Goal: Transaction & Acquisition: Purchase product/service

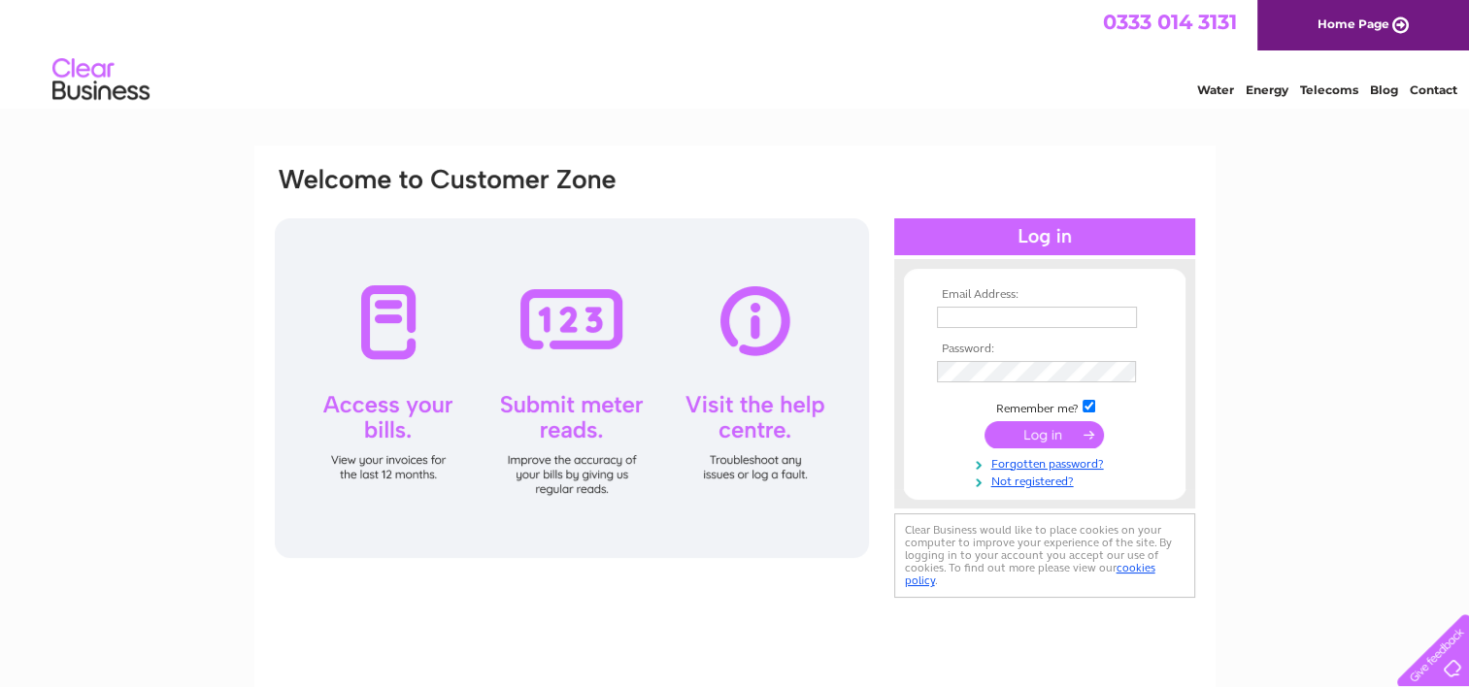
type input "accounts@eliminatesolutions.co.uk"
click at [1073, 431] on input "submit" at bounding box center [1043, 434] width 119 height 27
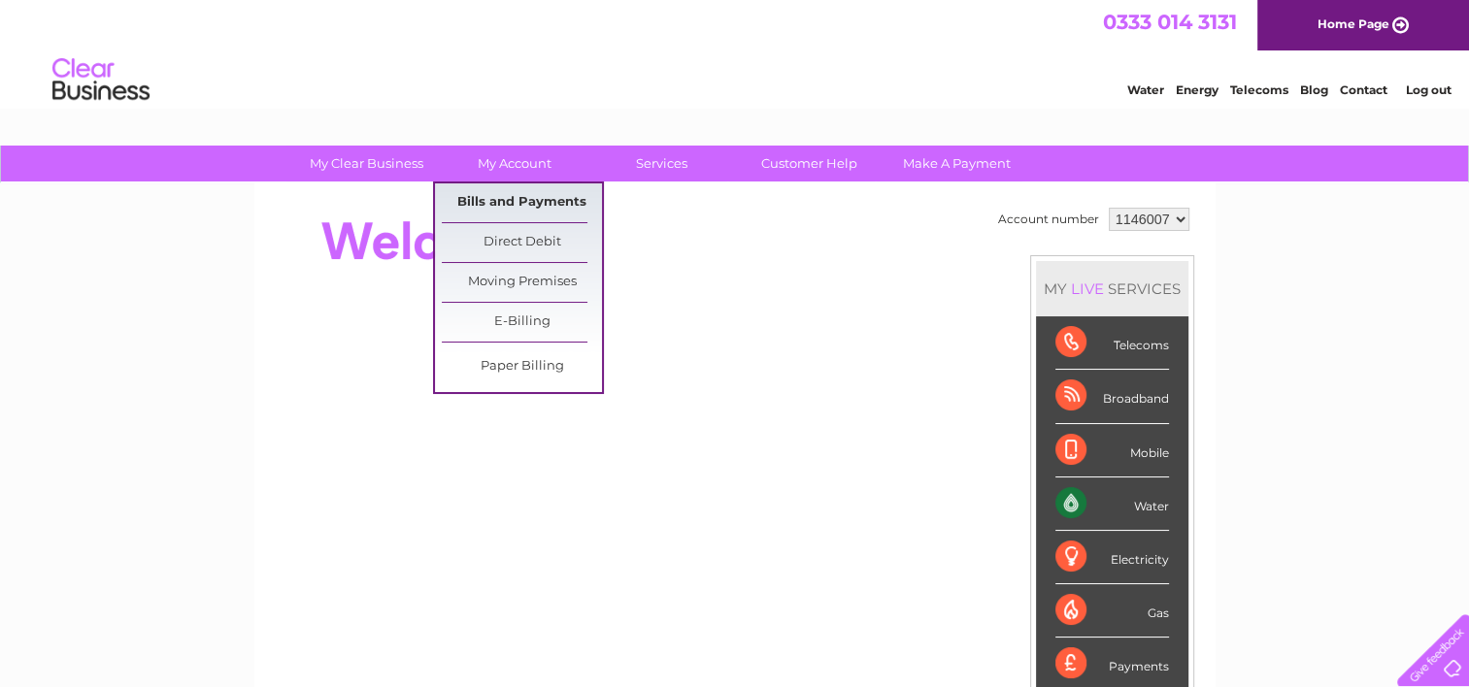
click at [564, 190] on link "Bills and Payments" at bounding box center [522, 202] width 160 height 39
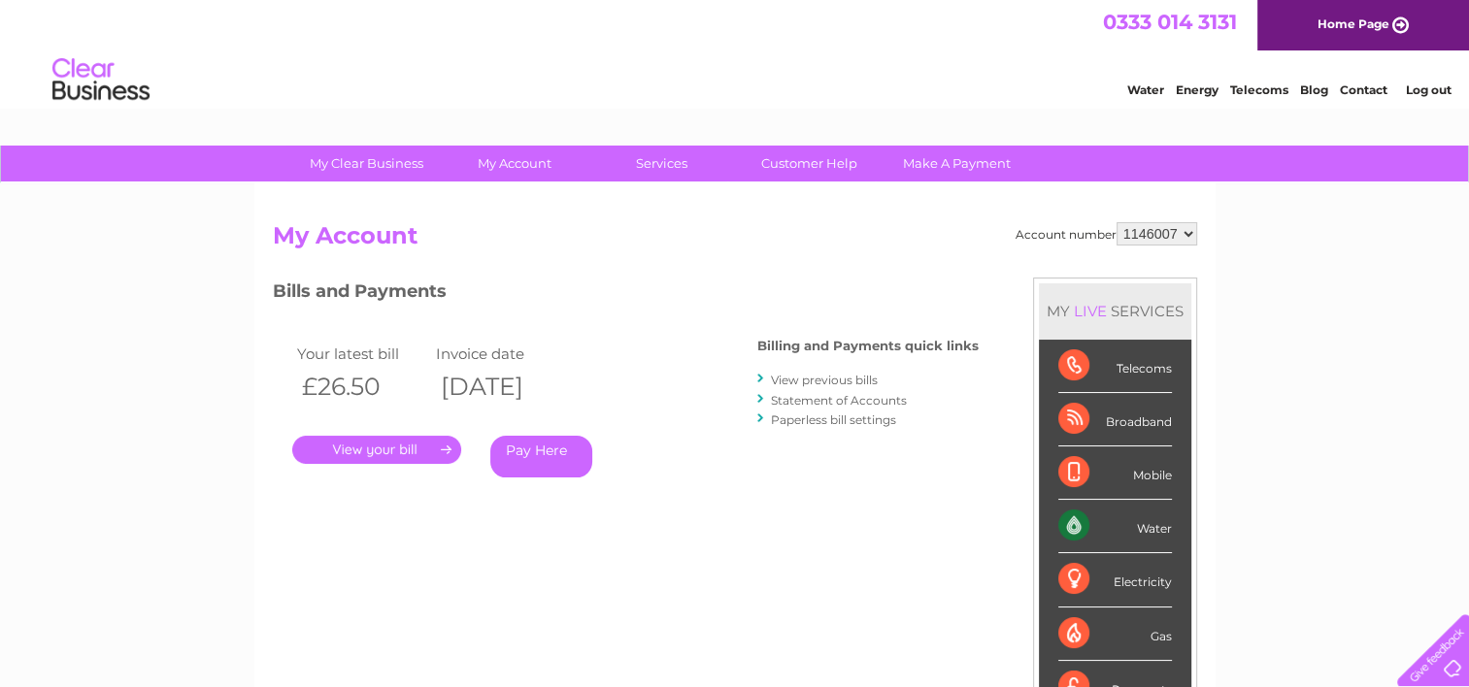
click at [531, 454] on link "Pay Here" at bounding box center [541, 457] width 102 height 42
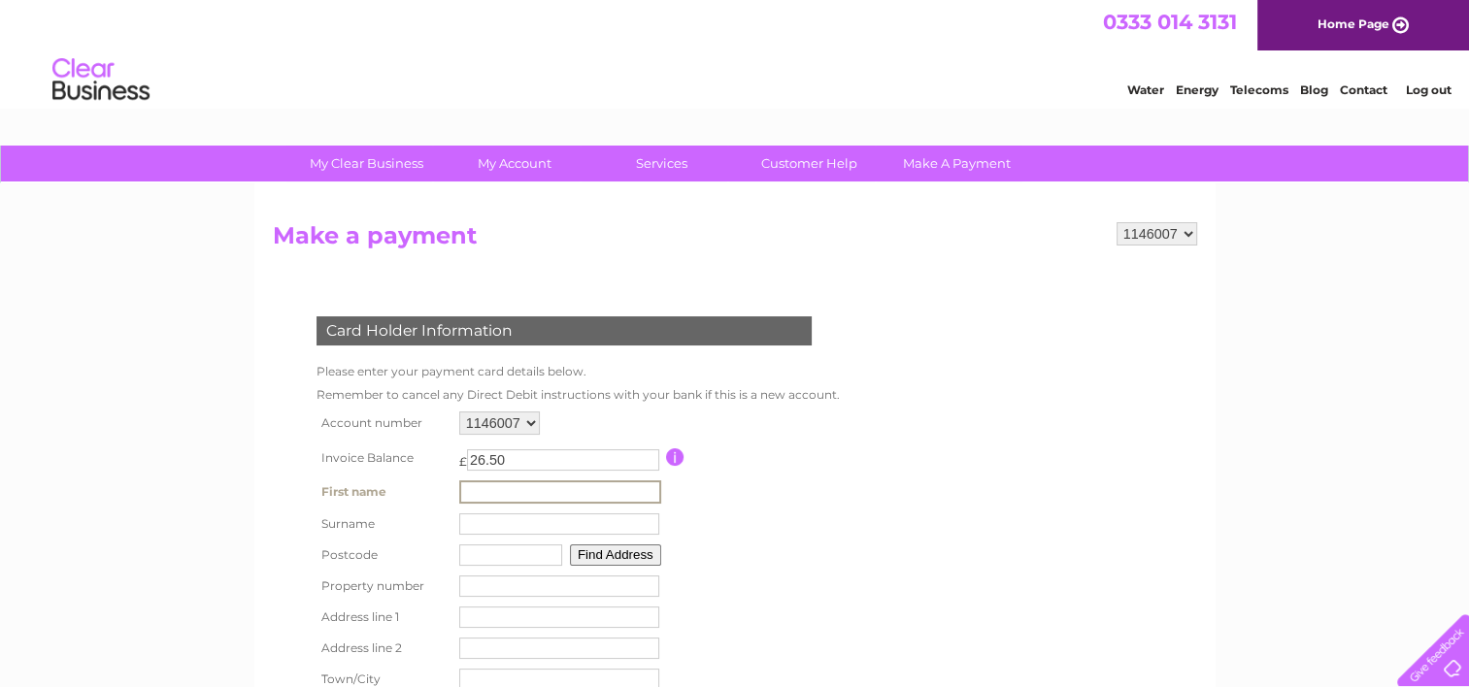
click at [524, 486] on input "text" at bounding box center [560, 491] width 202 height 23
type input "Ian"
type input "Stewart"
type input "EH52 6PN"
click at [600, 561] on button "Find Address" at bounding box center [612, 553] width 91 height 21
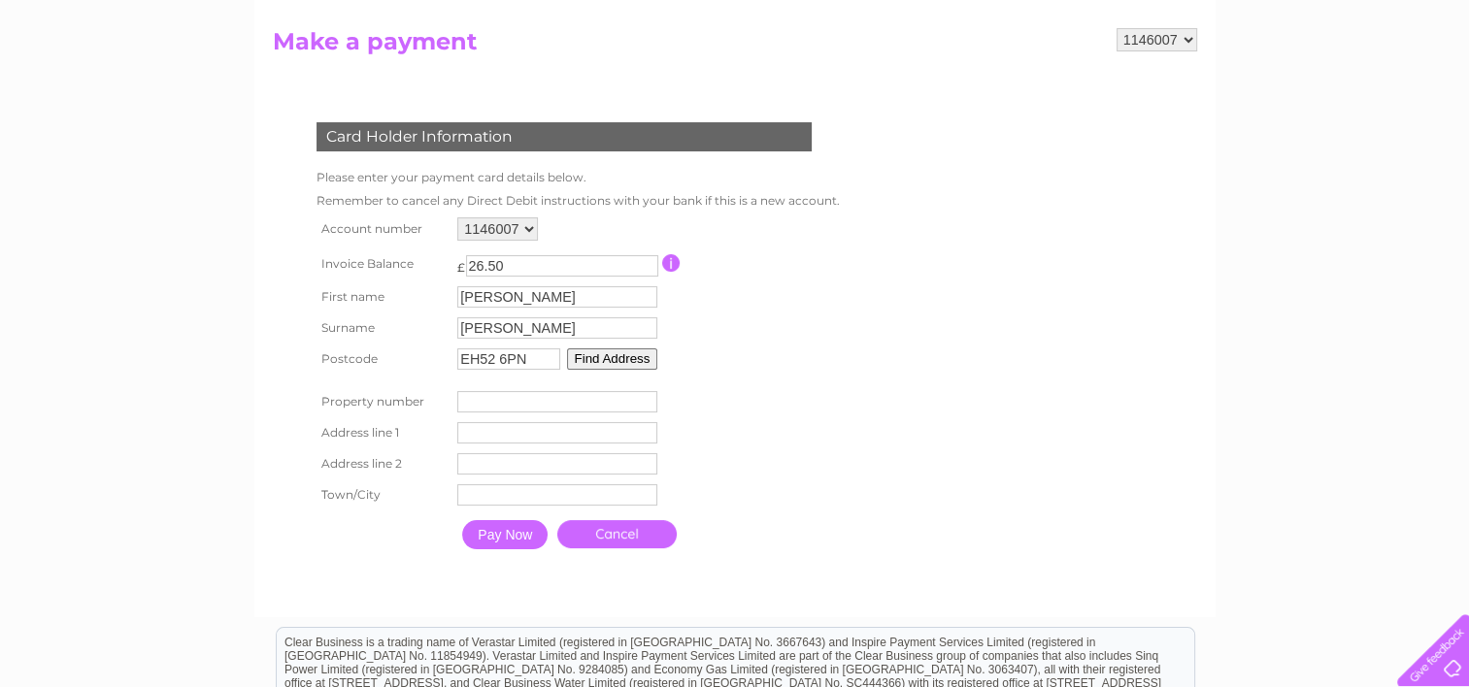
scroll to position [272, 0]
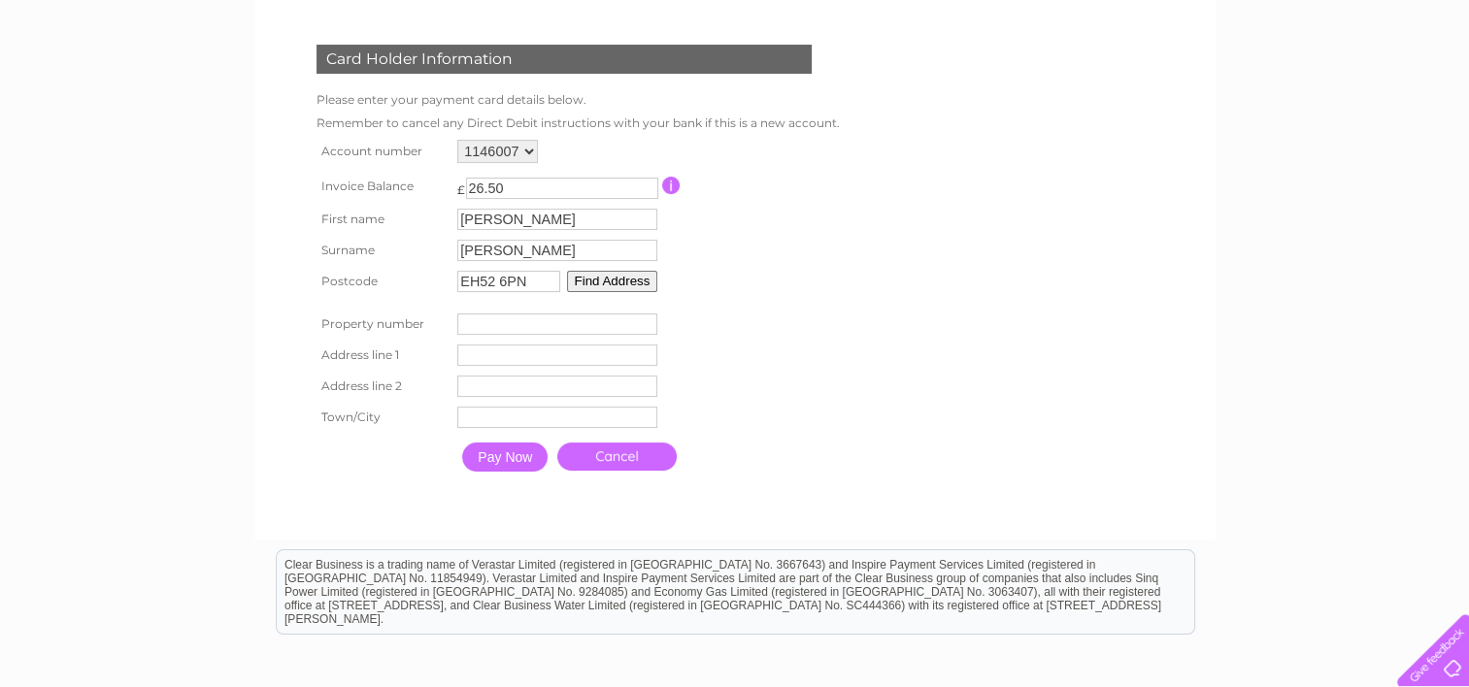
click at [485, 322] on input "number" at bounding box center [557, 324] width 200 height 21
type input "2"
type input "Bethany Home Farm"
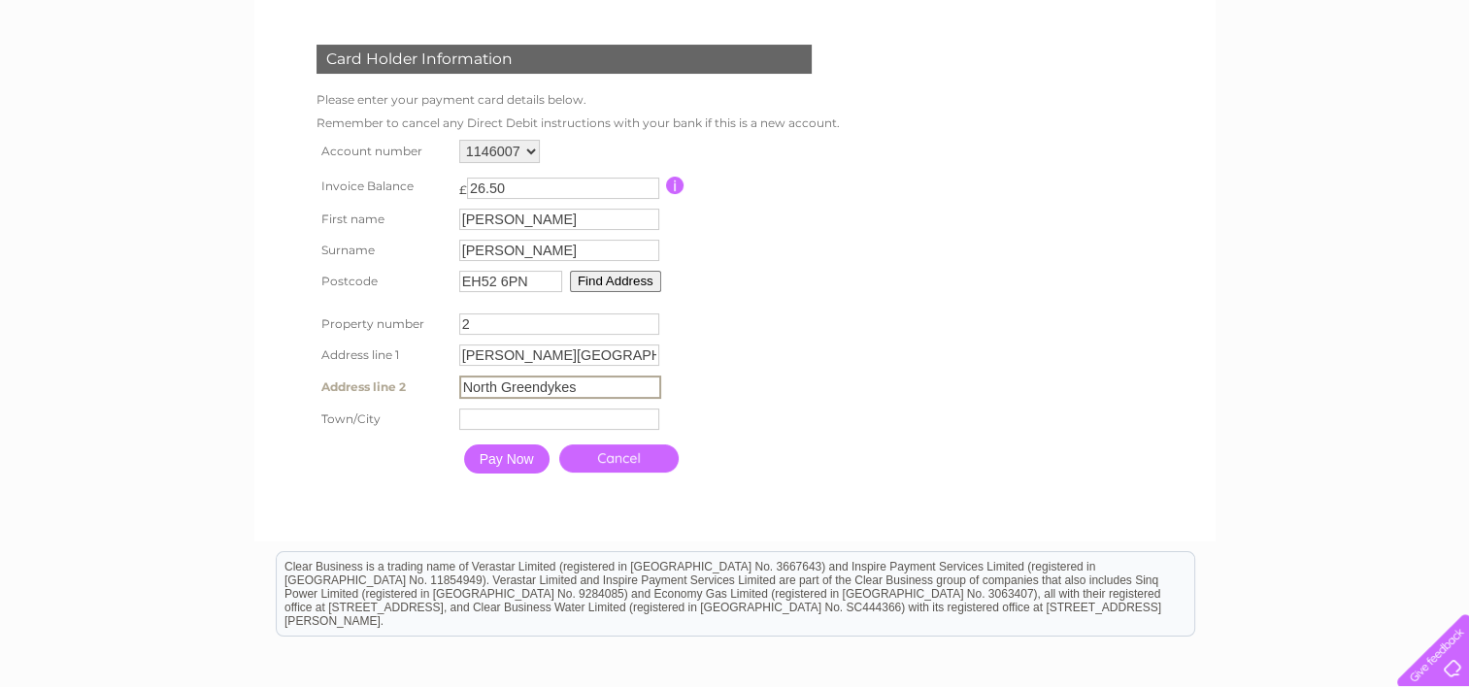
type input "North Greendykes"
type input "Broxburn"
click at [483, 458] on input "Pay Now" at bounding box center [504, 457] width 85 height 29
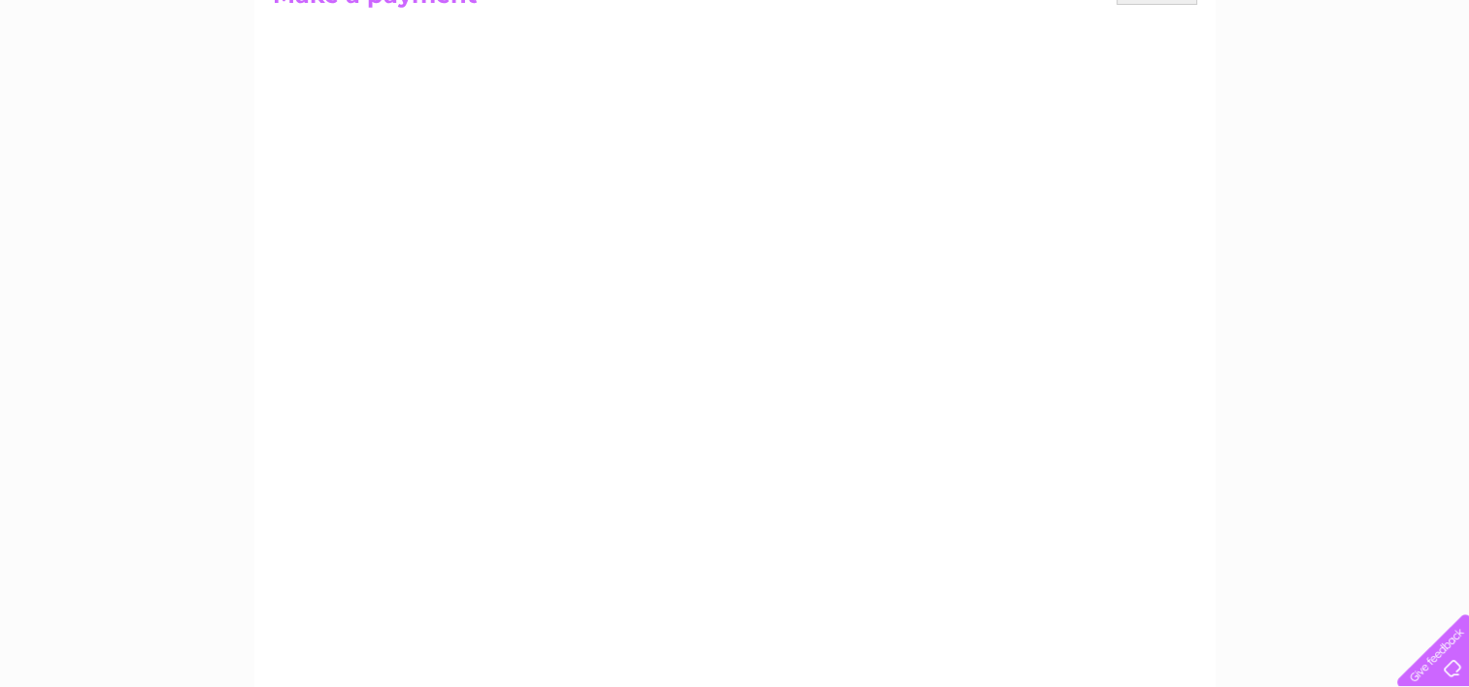
scroll to position [242, 0]
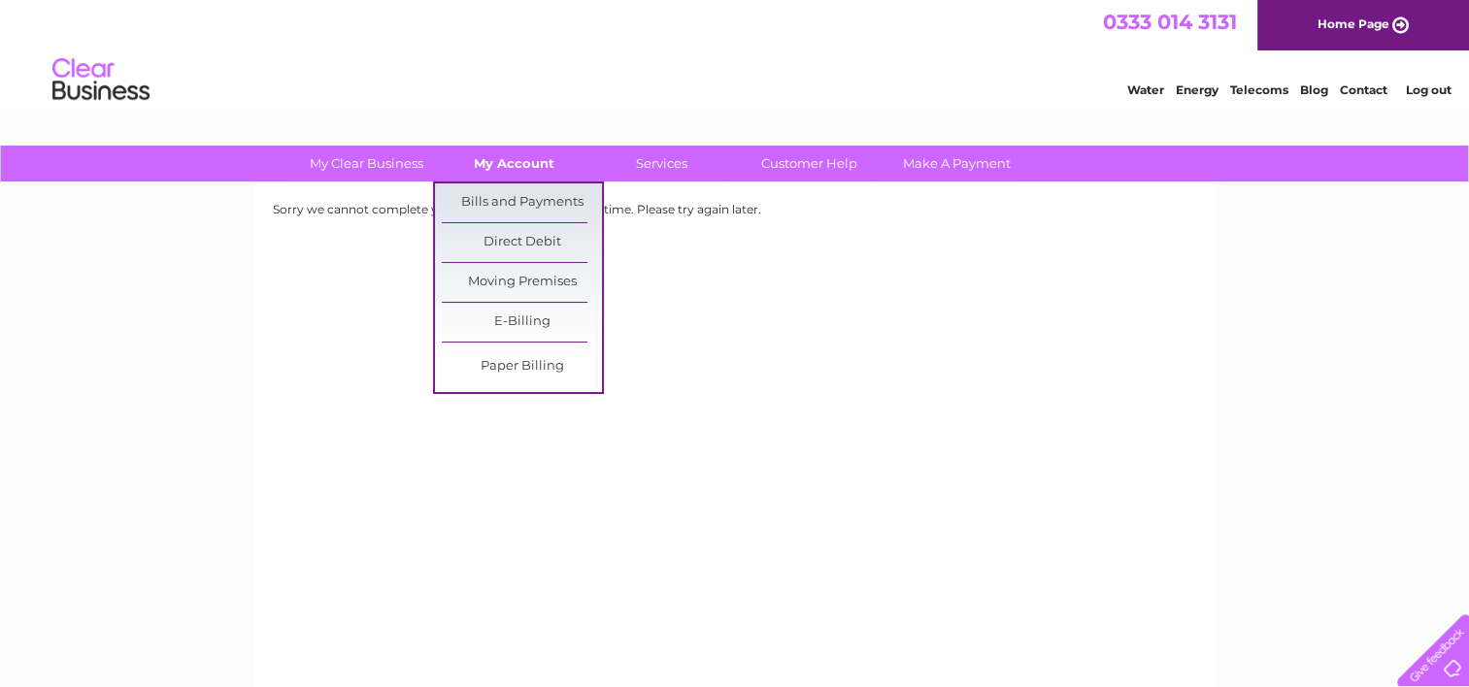
click at [520, 152] on link "My Account" at bounding box center [514, 164] width 160 height 36
click at [530, 198] on link "Bills and Payments" at bounding box center [522, 202] width 160 height 39
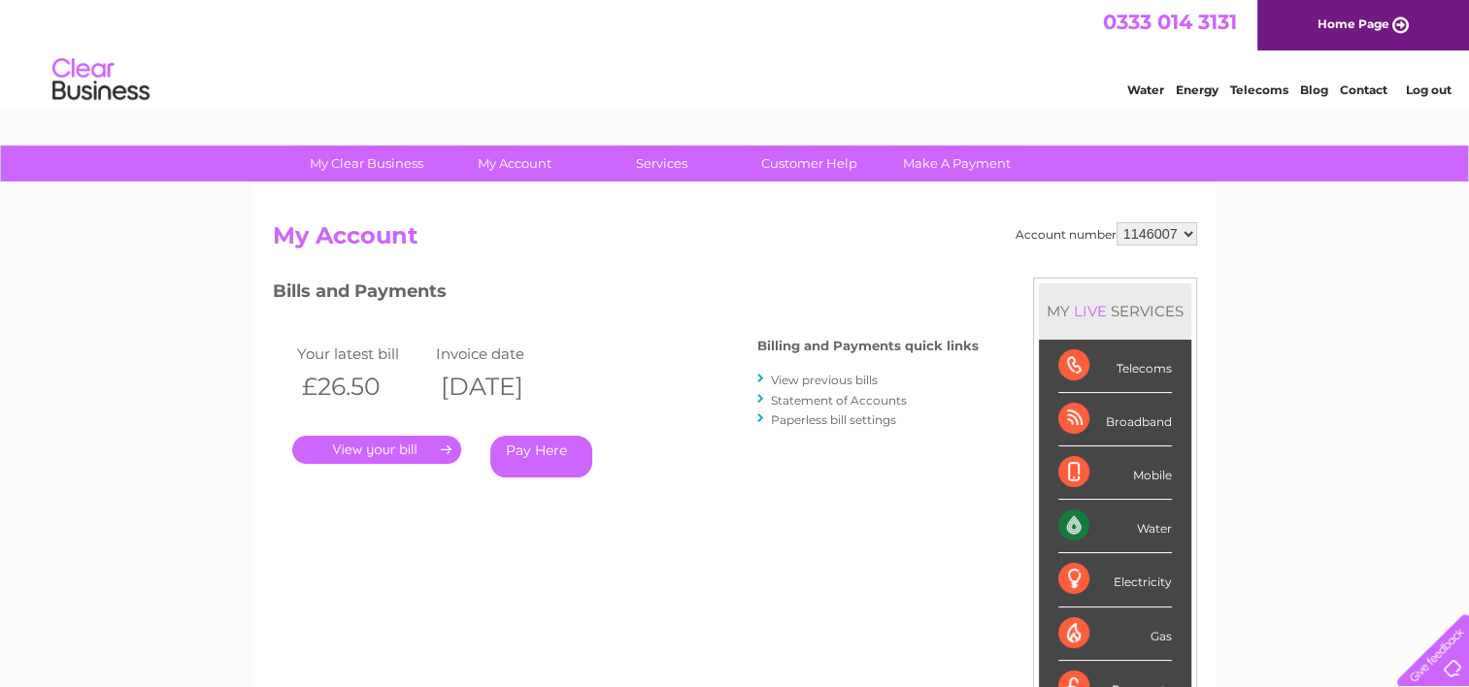
click at [383, 456] on link "." at bounding box center [376, 450] width 169 height 28
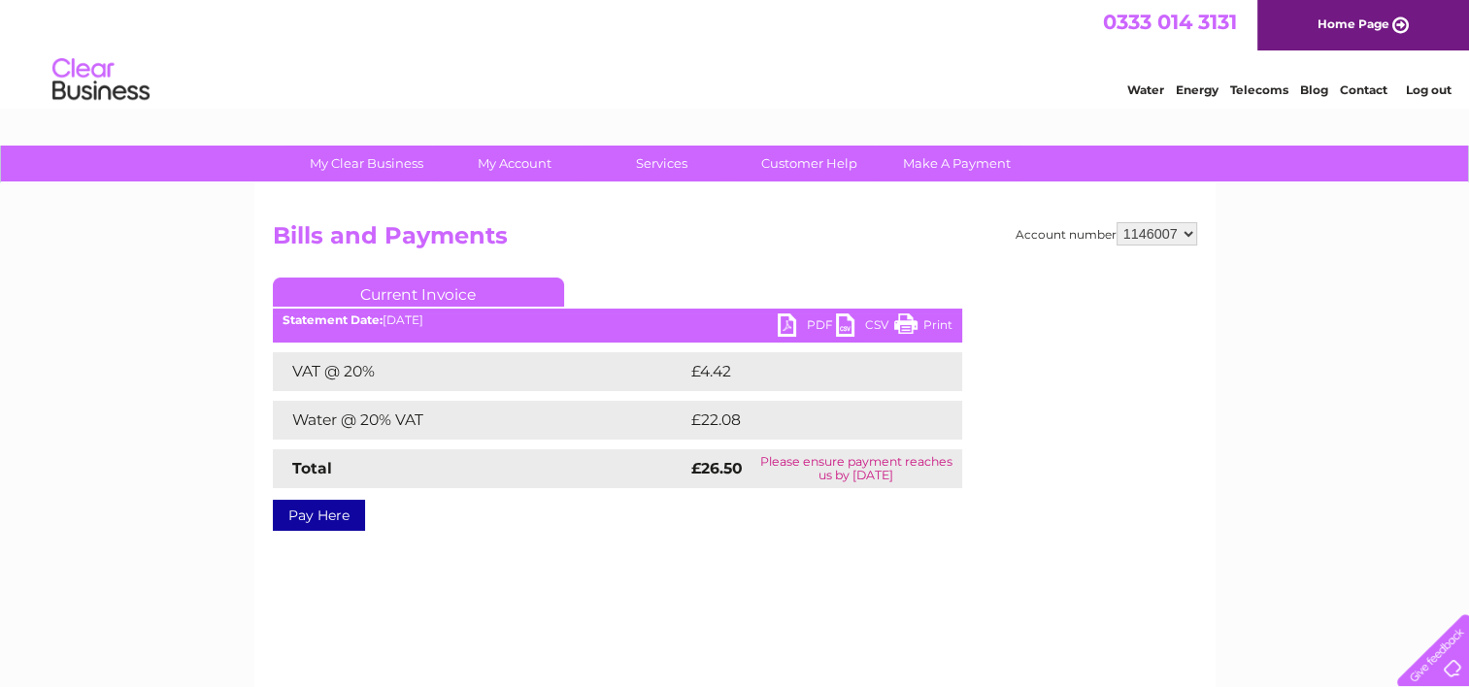
click at [810, 318] on link "PDF" at bounding box center [806, 328] width 58 height 28
